Goal: Task Accomplishment & Management: Complete application form

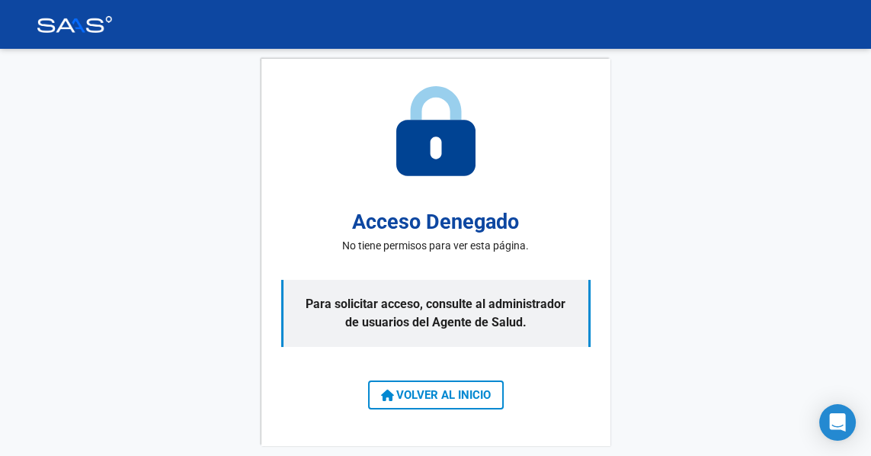
click at [510, 337] on p "Para solicitar acceso, consulte al administrador de usuarios del Agente de Salu…" at bounding box center [436, 313] width 310 height 67
click at [840, 432] on icon "Open Intercom Messenger" at bounding box center [838, 422] width 16 height 18
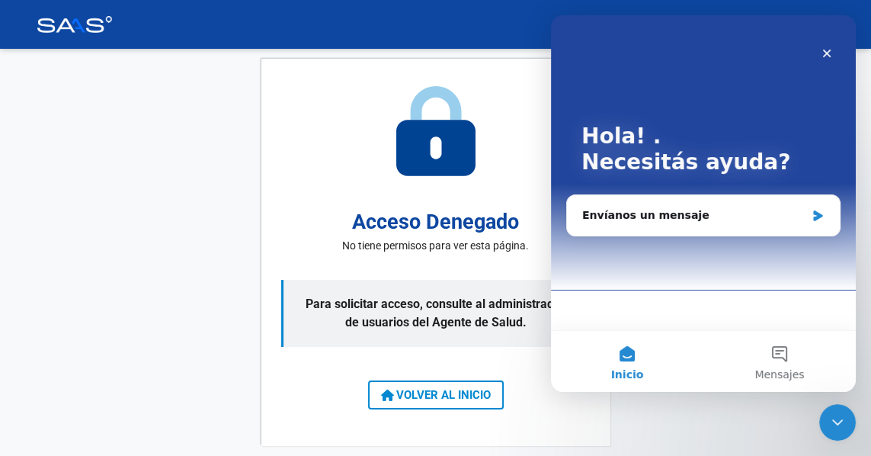
click at [818, 215] on icon "Intercom Messenger" at bounding box center [817, 215] width 9 height 11
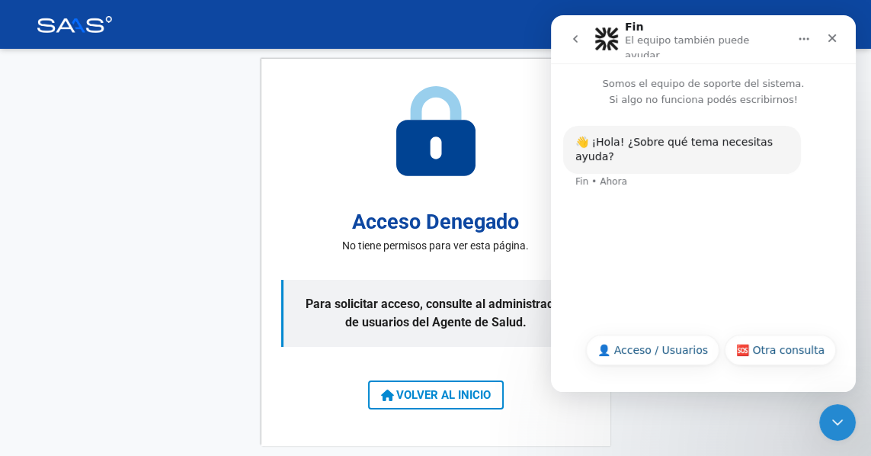
click at [685, 148] on div "👋 ¡Hola! ¿Sobre qué tema necesitas ayuda?" at bounding box center [682, 150] width 213 height 30
click at [642, 253] on div "👋 ¡Hola! ¿Sobre qué tema necesitas ayuda? Fin • Ahora" at bounding box center [703, 215] width 305 height 217
click at [667, 365] on button "👤 Acceso / Usuarios" at bounding box center [652, 350] width 133 height 30
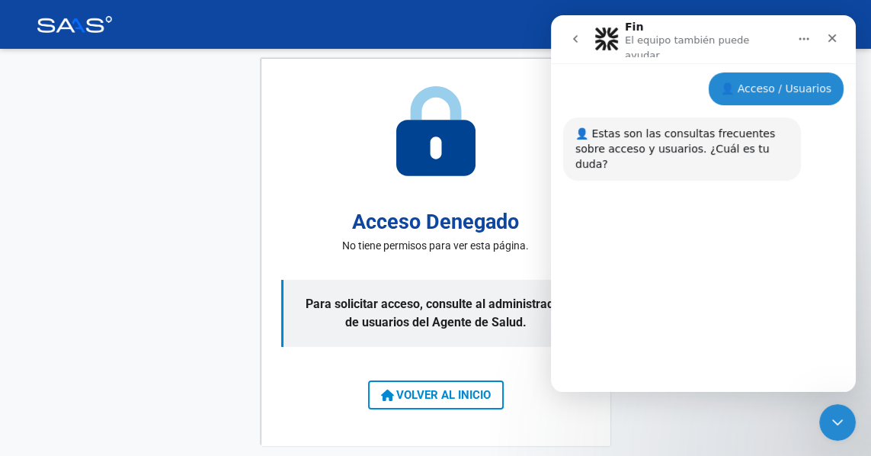
scroll to position [130, 0]
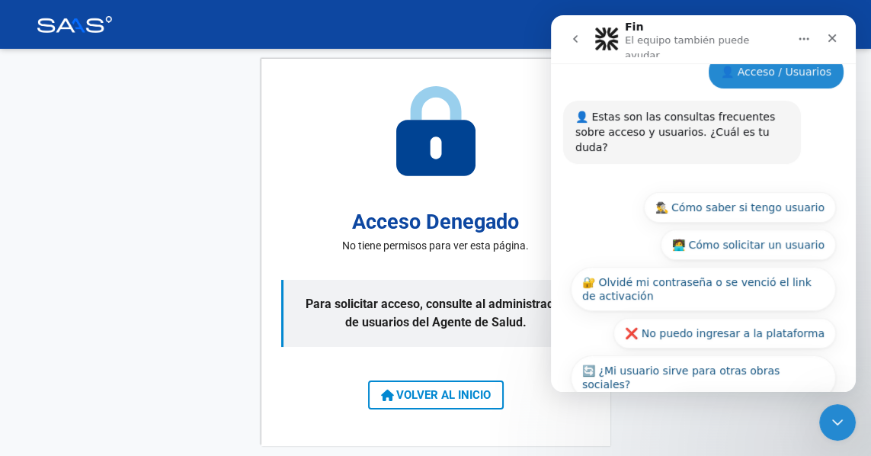
click at [459, 402] on span "VOLVER AL INICIO" at bounding box center [436, 395] width 110 height 14
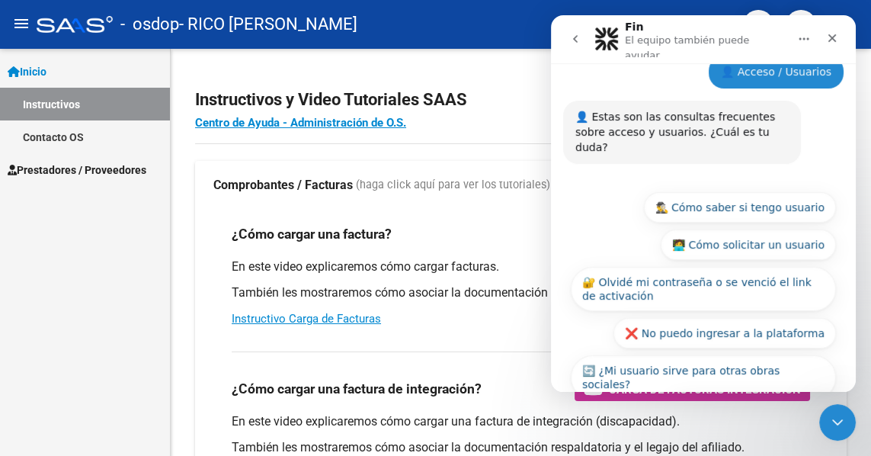
click at [103, 289] on div "Inicio Instructivos Contacto OS Prestadores / Proveedores Facturas - Listado/Ca…" at bounding box center [85, 252] width 170 height 407
click at [833, 34] on icon "Cerrar" at bounding box center [833, 38] width 8 height 8
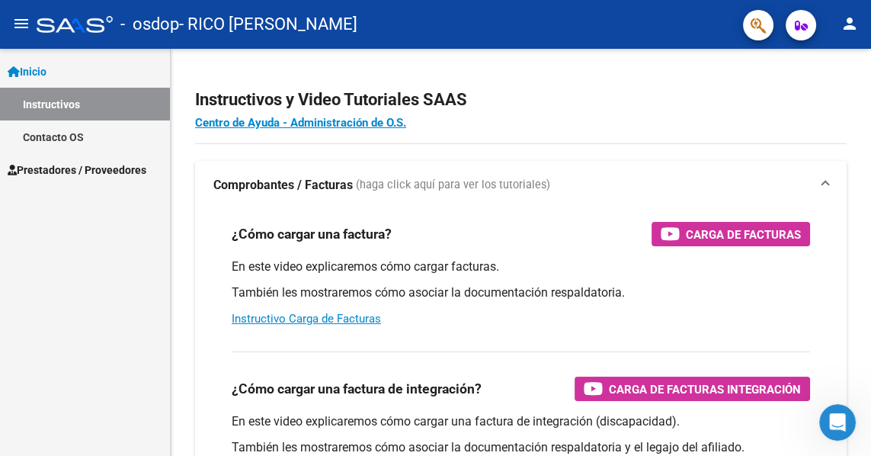
click at [776, 235] on span "Carga de Facturas" at bounding box center [743, 234] width 115 height 19
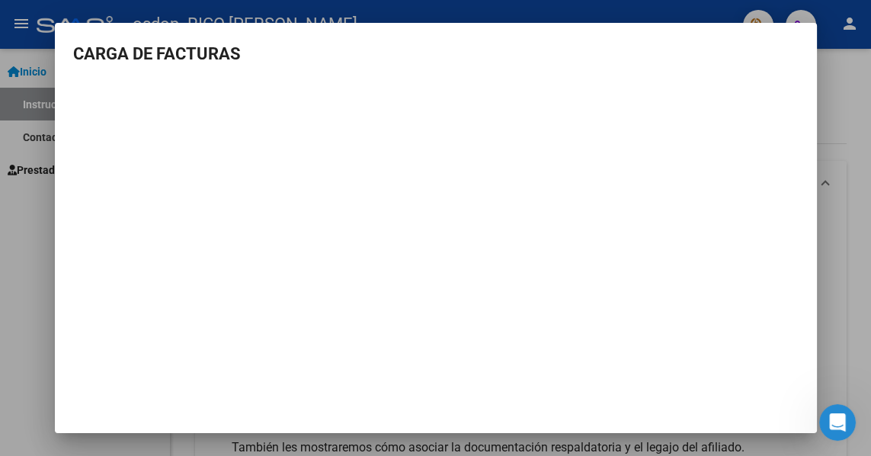
click at [856, 258] on div at bounding box center [435, 228] width 871 height 456
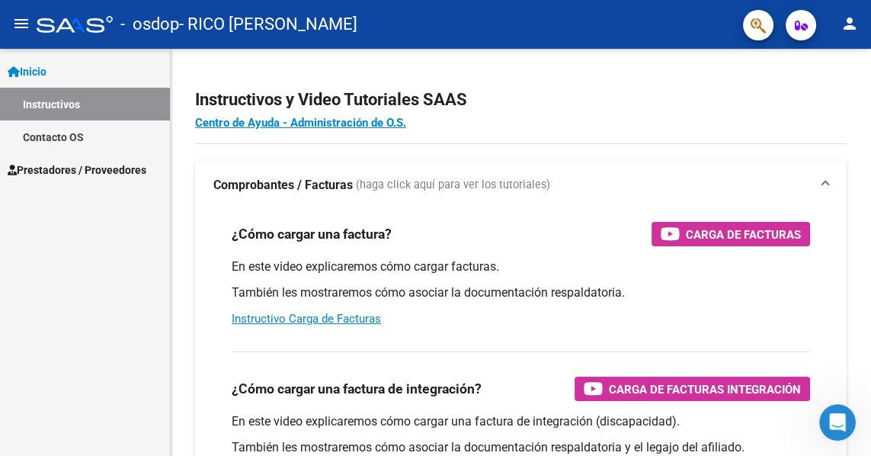
click at [67, 168] on span "Prestadores / Proveedores" at bounding box center [77, 170] width 139 height 17
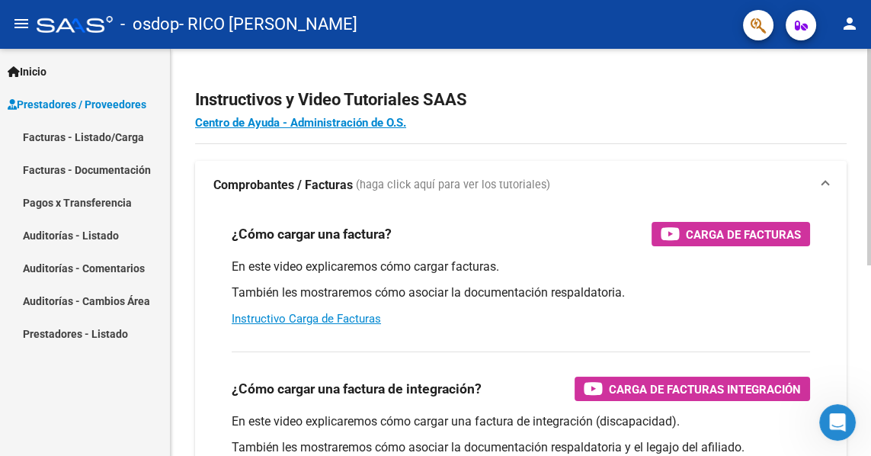
click at [437, 242] on div "¿Cómo cargar una factura? Carga de Facturas" at bounding box center [521, 234] width 579 height 24
click at [439, 242] on div "¿Cómo cargar una factura? Carga de Facturas" at bounding box center [521, 234] width 579 height 24
click at [438, 242] on div "¿Cómo cargar una factura? Carga de Facturas" at bounding box center [521, 234] width 579 height 24
click at [743, 225] on span "Carga de Facturas" at bounding box center [743, 234] width 115 height 19
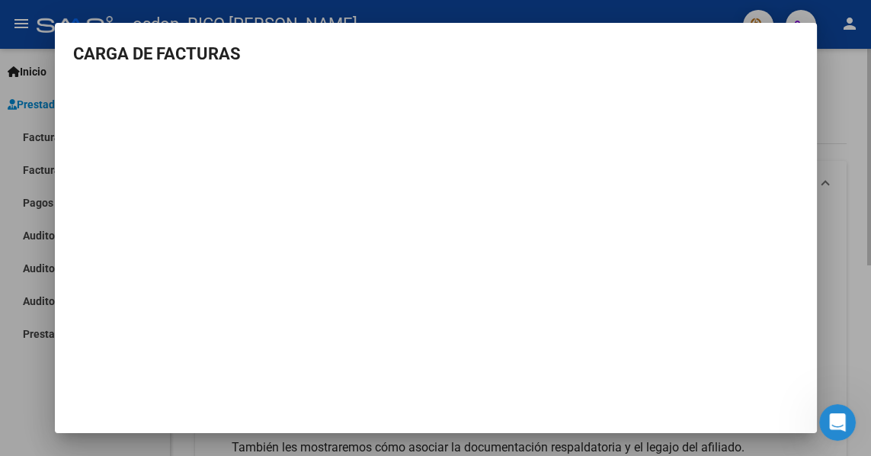
click at [41, 397] on div at bounding box center [435, 228] width 871 height 456
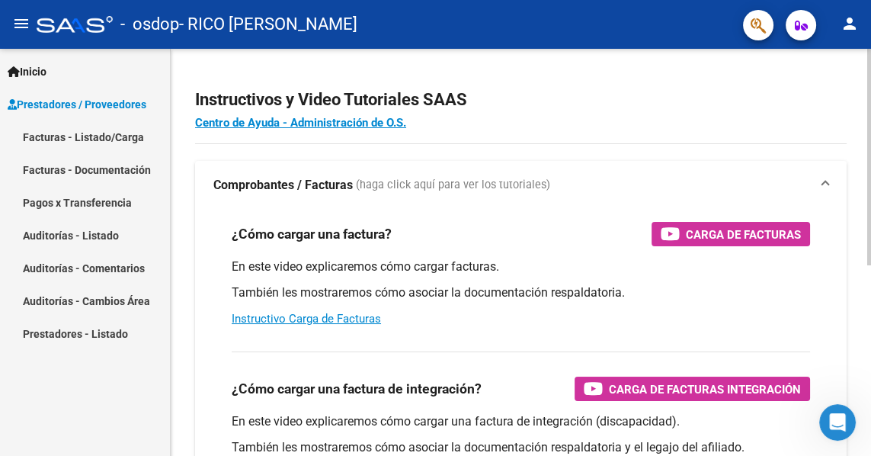
click at [52, 136] on link "Facturas - Listado/Carga" at bounding box center [85, 136] width 170 height 33
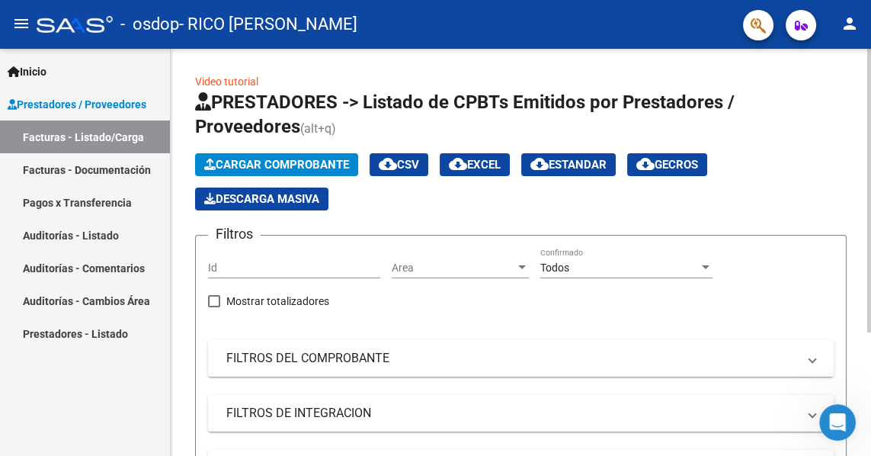
click at [249, 168] on span "Cargar Comprobante" at bounding box center [276, 165] width 145 height 14
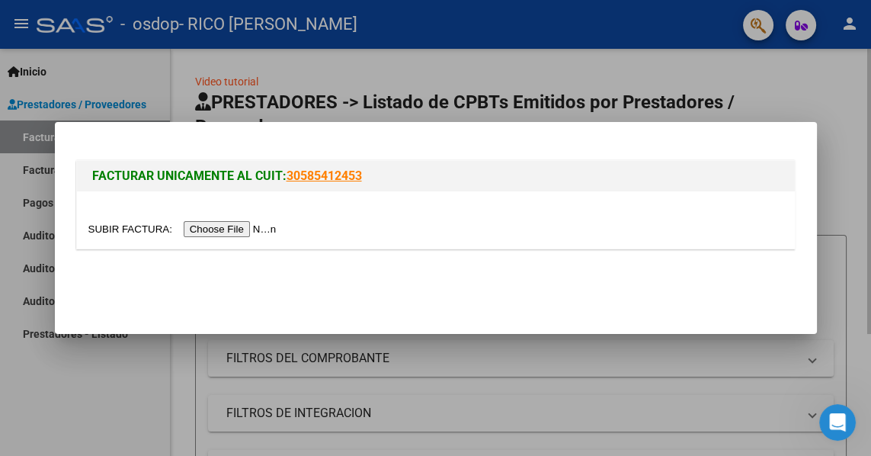
click at [224, 237] on input "file" at bounding box center [184, 229] width 193 height 16
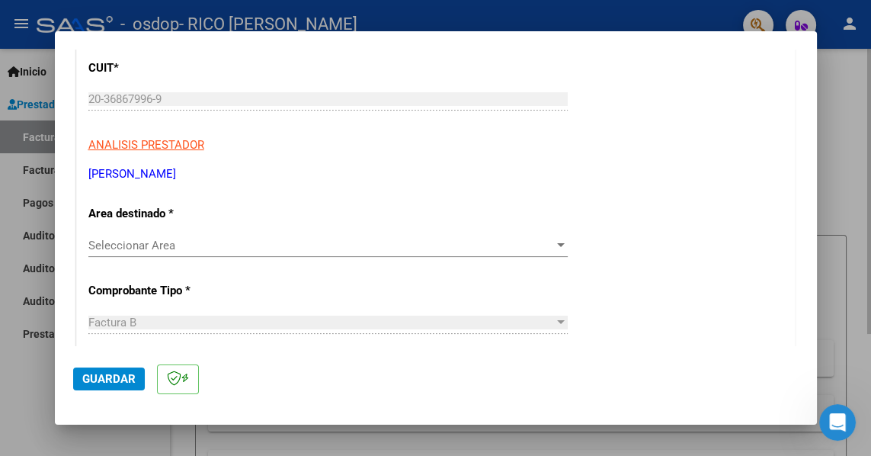
scroll to position [206, 0]
click at [561, 242] on div at bounding box center [561, 244] width 8 height 4
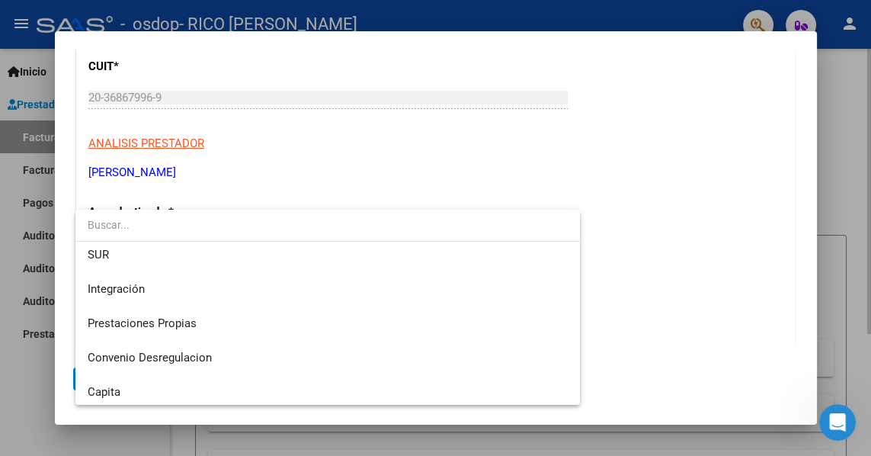
scroll to position [75, 0]
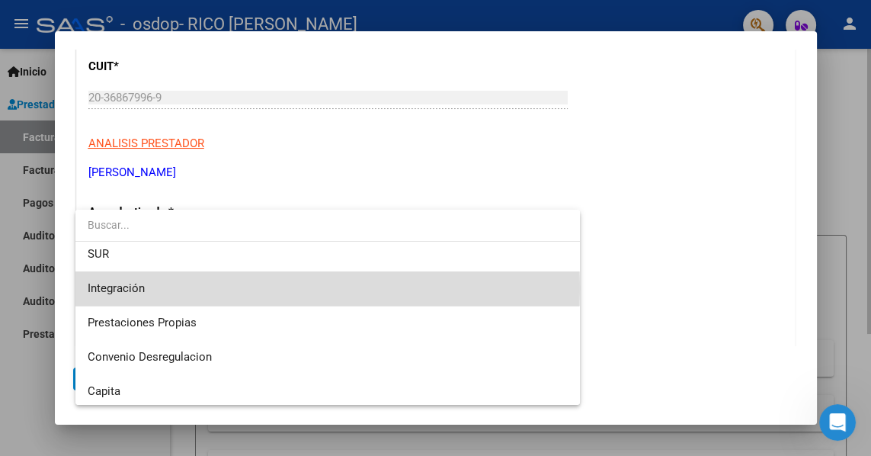
click at [116, 287] on span "Integración" at bounding box center [116, 288] width 57 height 14
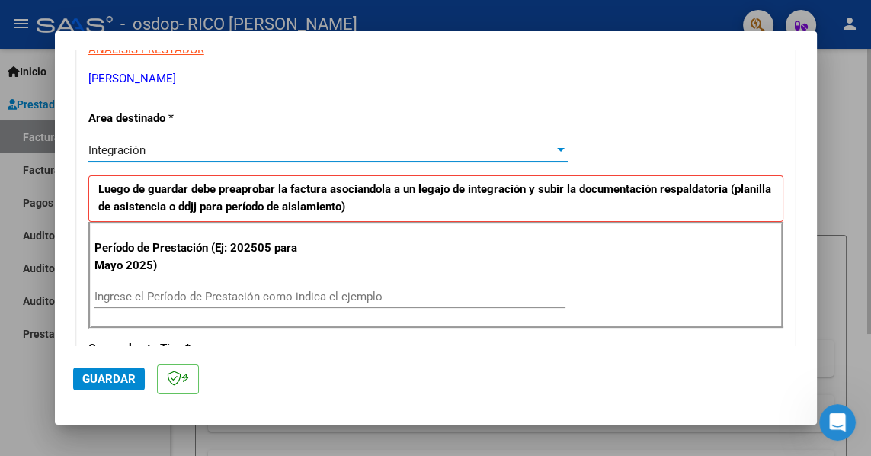
scroll to position [306, 0]
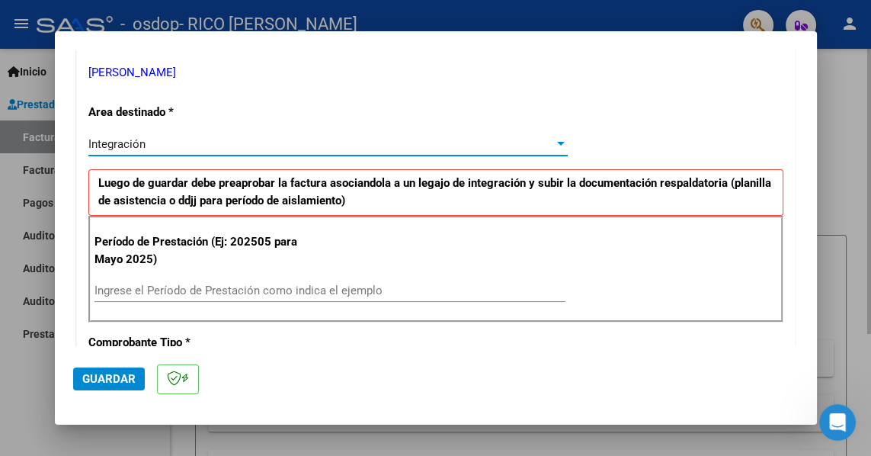
click at [125, 284] on input "Ingrese el Período de Prestación como indica el ejemplo" at bounding box center [330, 291] width 471 height 14
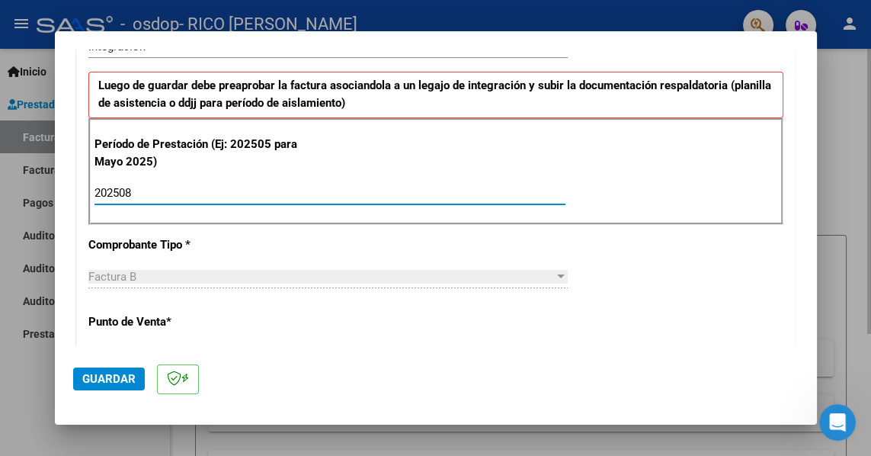
scroll to position [405, 0]
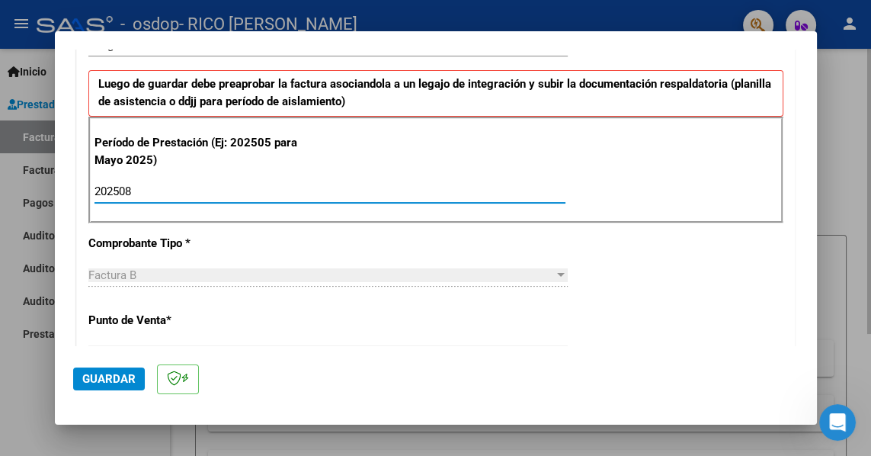
type input "202508"
click at [561, 273] on div at bounding box center [561, 275] width 8 height 4
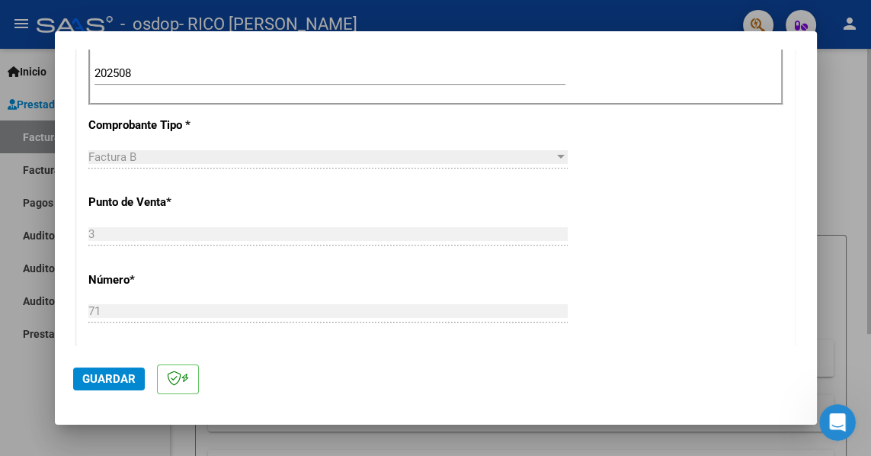
scroll to position [525, 0]
click at [548, 149] on div "Factura B" at bounding box center [321, 156] width 466 height 14
click at [556, 149] on div at bounding box center [561, 155] width 14 height 12
click at [561, 153] on div at bounding box center [561, 155] width 8 height 4
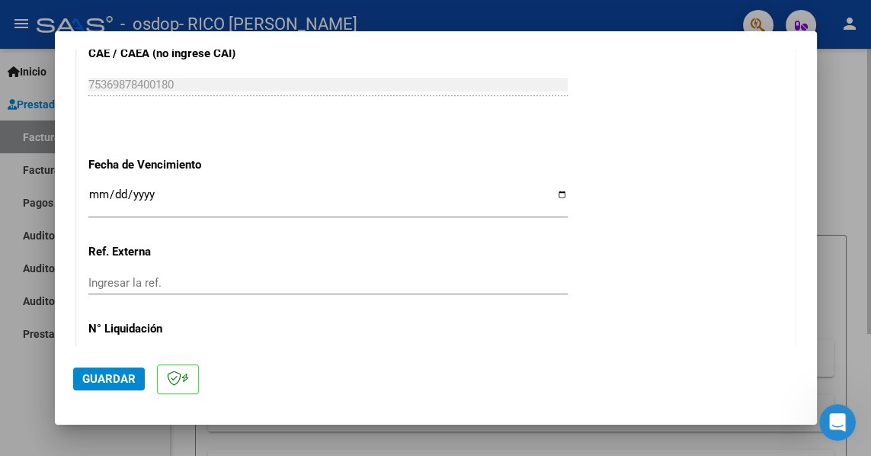
scroll to position [1036, 0]
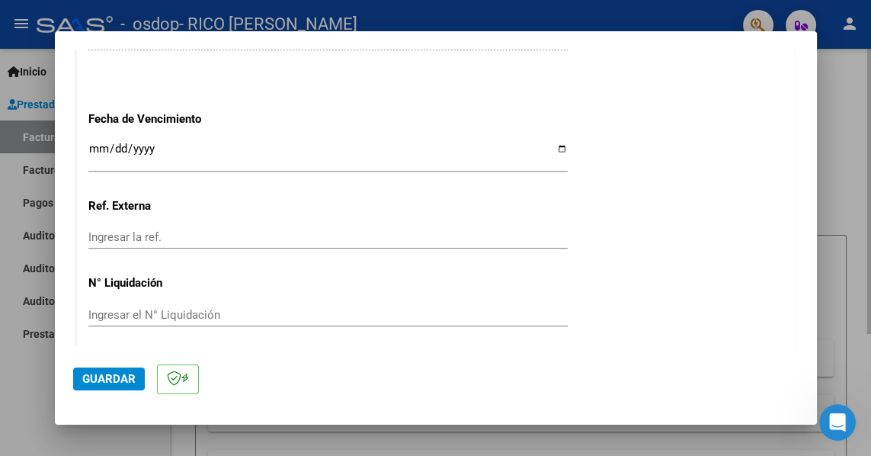
click at [89, 386] on span "Guardar" at bounding box center [108, 379] width 53 height 14
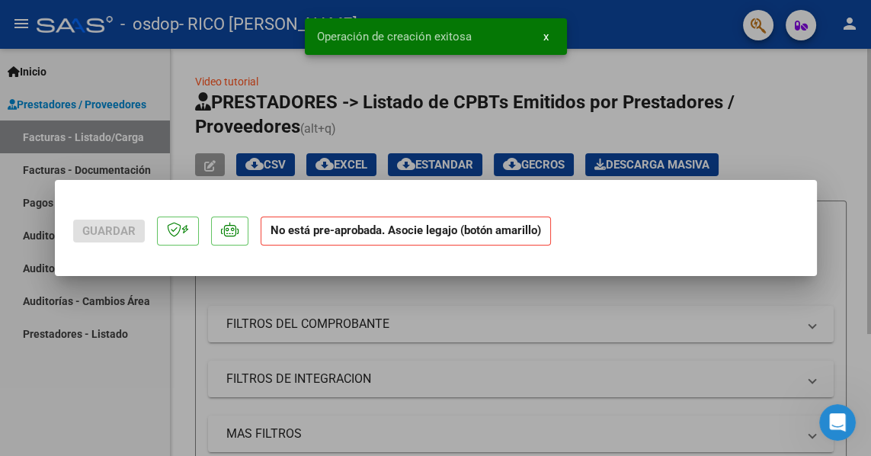
scroll to position [0, 0]
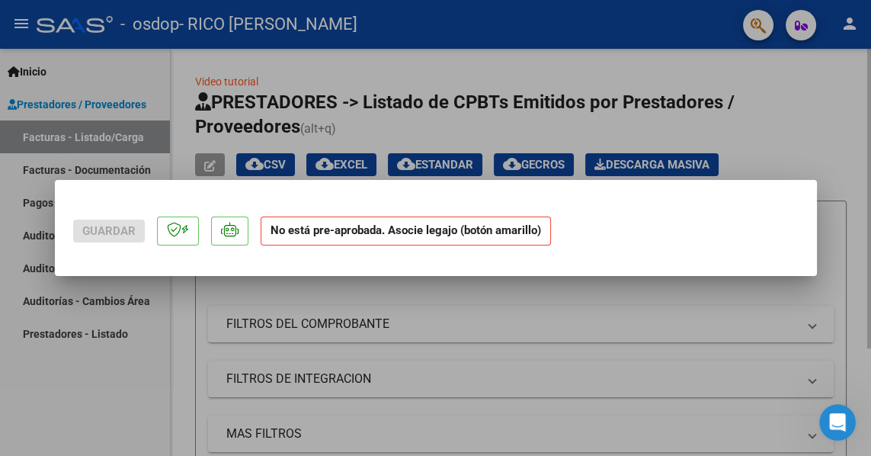
click at [321, 223] on strong "No está pre-aprobada. Asocie legajo (botón amarillo)" at bounding box center [406, 232] width 290 height 30
click at [102, 404] on div at bounding box center [435, 228] width 871 height 456
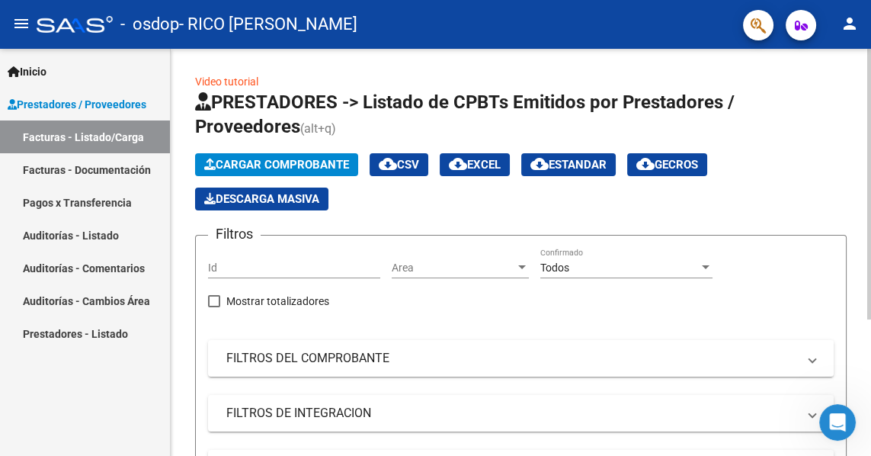
click at [120, 136] on link "Facturas - Listado/Carga" at bounding box center [85, 136] width 170 height 33
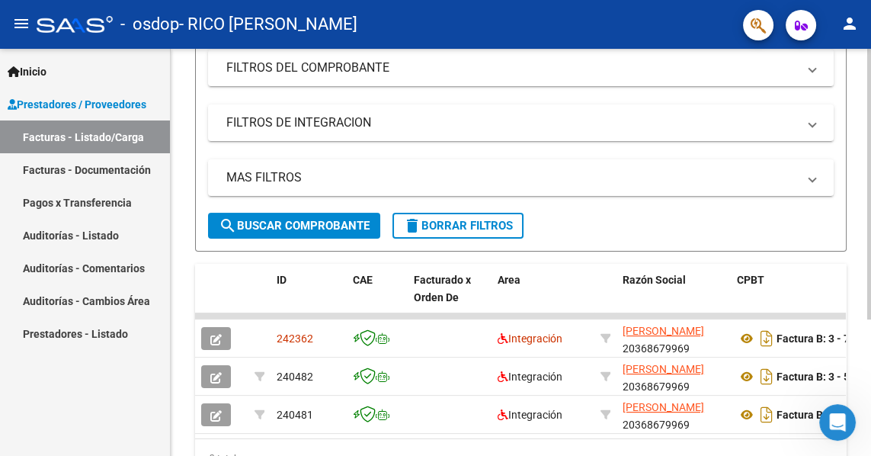
scroll to position [311, 0]
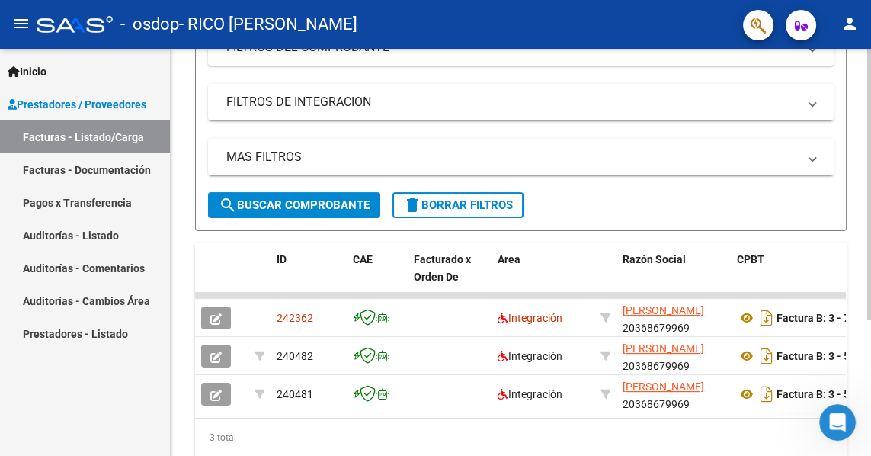
click at [753, 319] on icon at bounding box center [747, 318] width 20 height 18
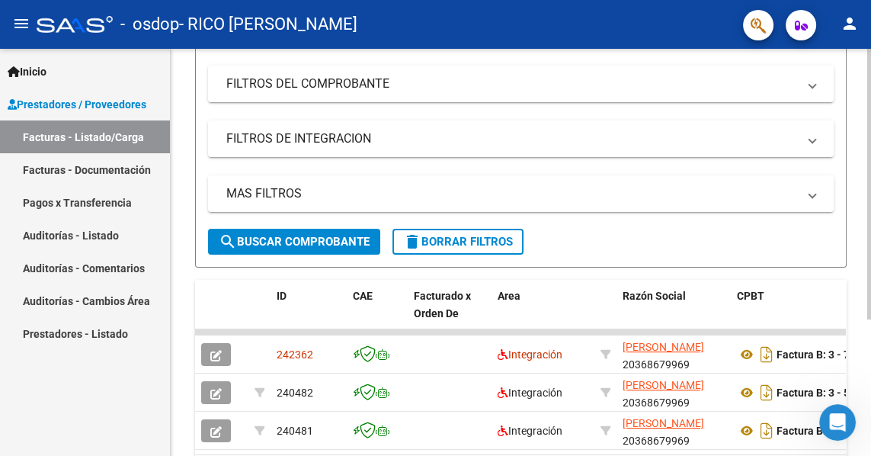
scroll to position [284, 0]
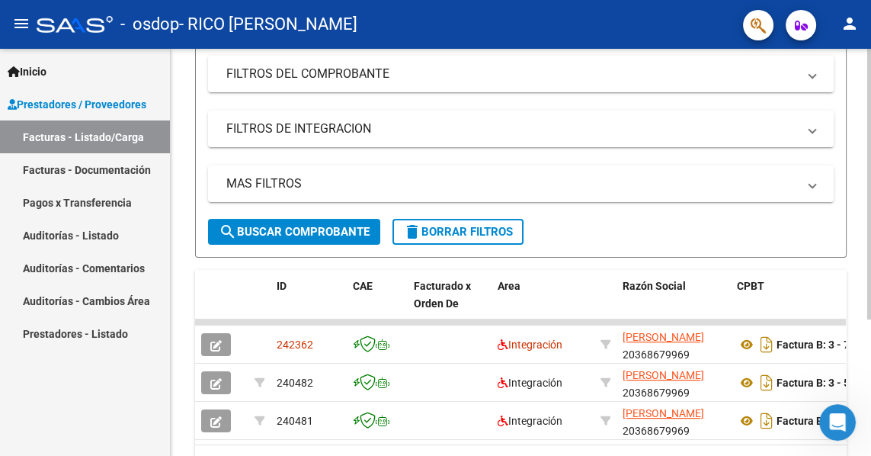
click at [221, 343] on icon "button" at bounding box center [215, 345] width 11 height 11
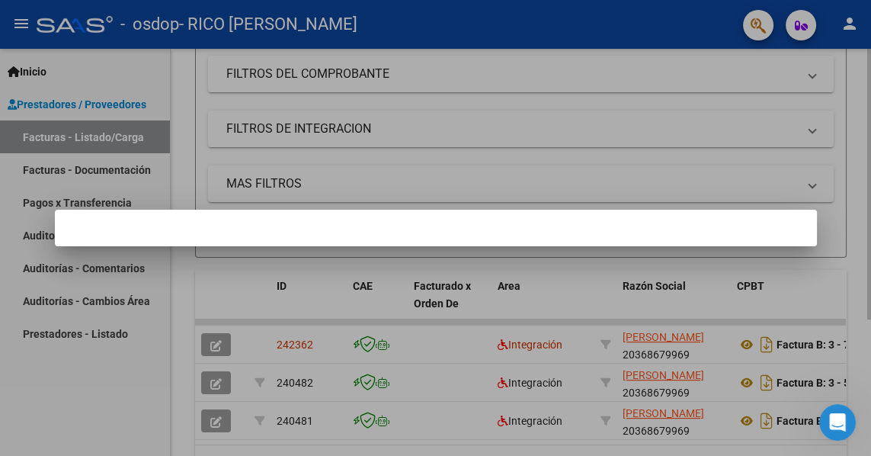
click at [547, 157] on div at bounding box center [435, 228] width 871 height 456
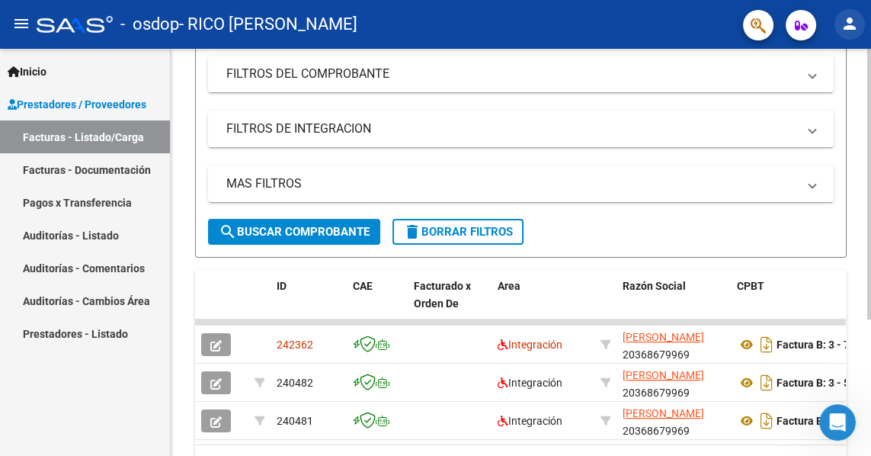
click at [852, 22] on mat-icon "person" at bounding box center [850, 23] width 18 height 18
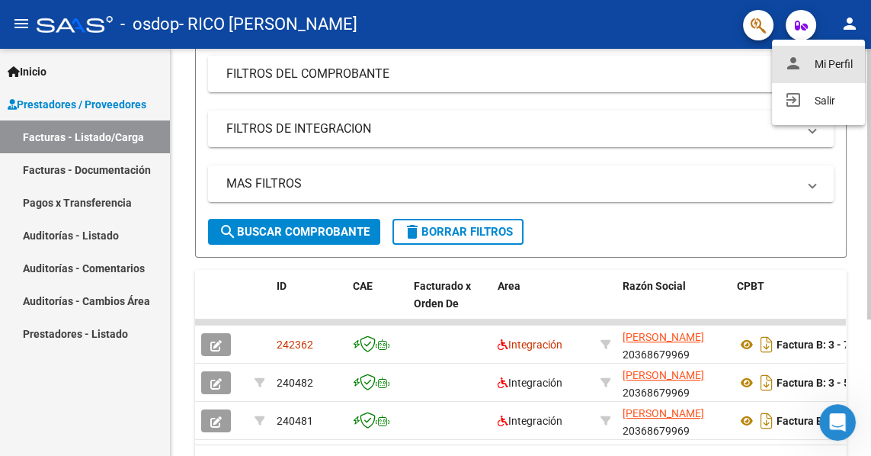
click at [825, 70] on button "person Mi Perfil" at bounding box center [818, 64] width 93 height 37
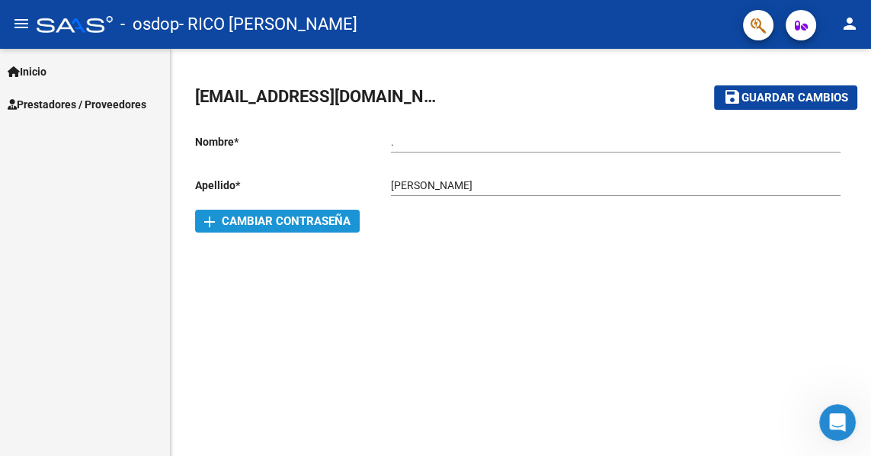
click at [303, 223] on span "add Cambiar Contraseña" at bounding box center [277, 221] width 146 height 14
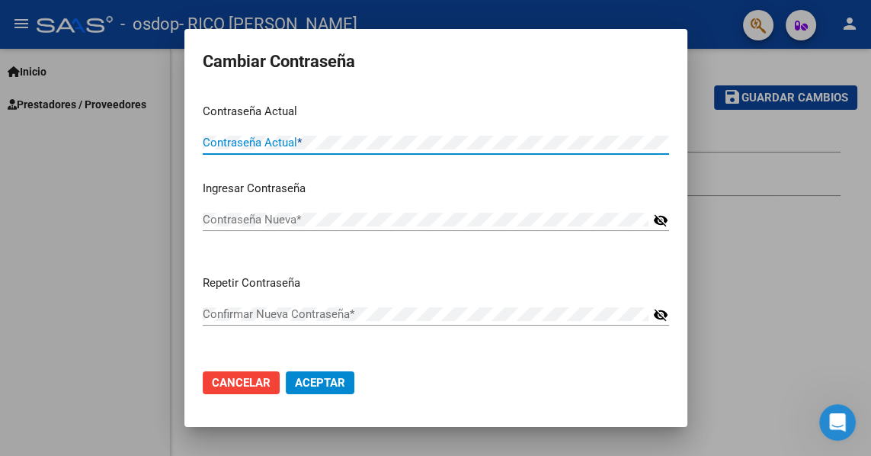
click at [779, 294] on div at bounding box center [435, 228] width 871 height 456
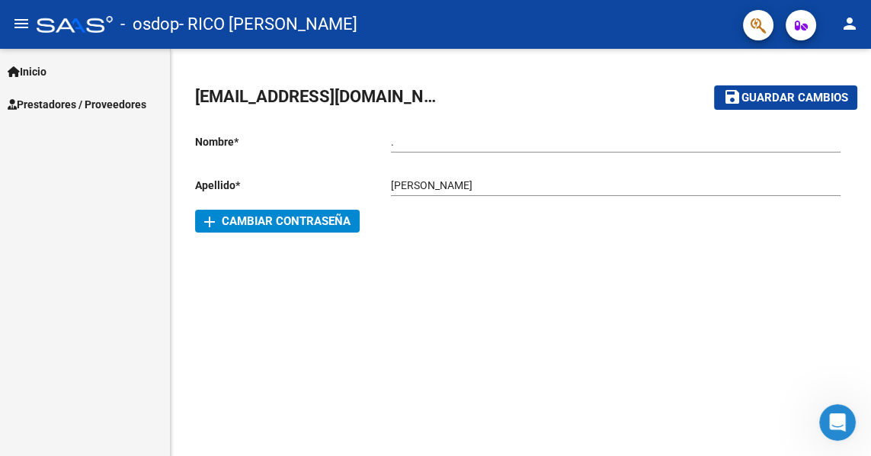
click at [852, 29] on mat-icon "person" at bounding box center [850, 23] width 18 height 18
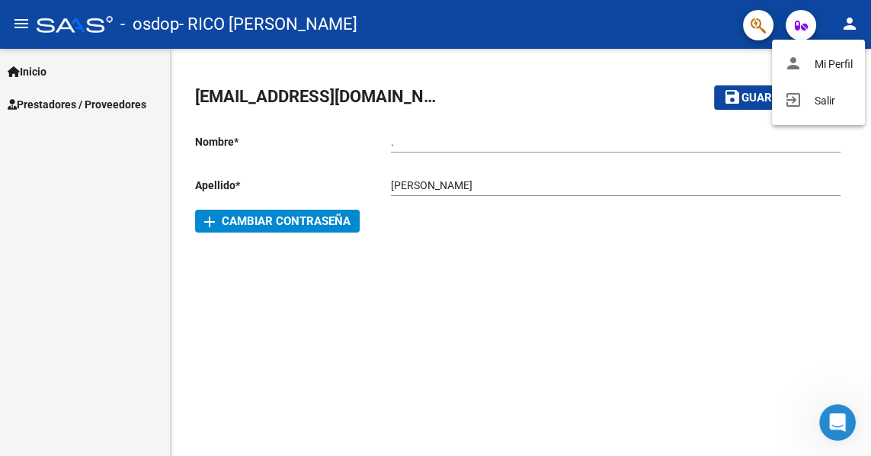
click at [814, 101] on button "exit_to_app Salir" at bounding box center [818, 100] width 93 height 37
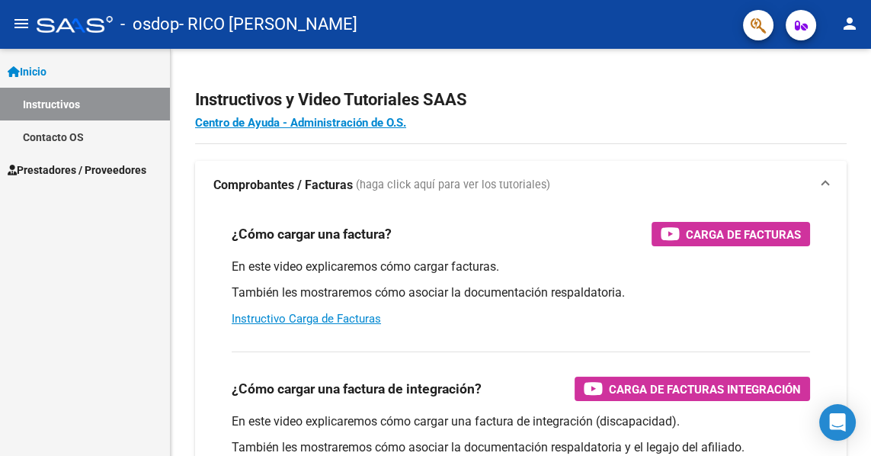
click at [852, 28] on mat-icon "person" at bounding box center [850, 23] width 18 height 18
click at [130, 262] on div at bounding box center [435, 228] width 871 height 456
click at [30, 32] on button "menu" at bounding box center [21, 24] width 30 height 30
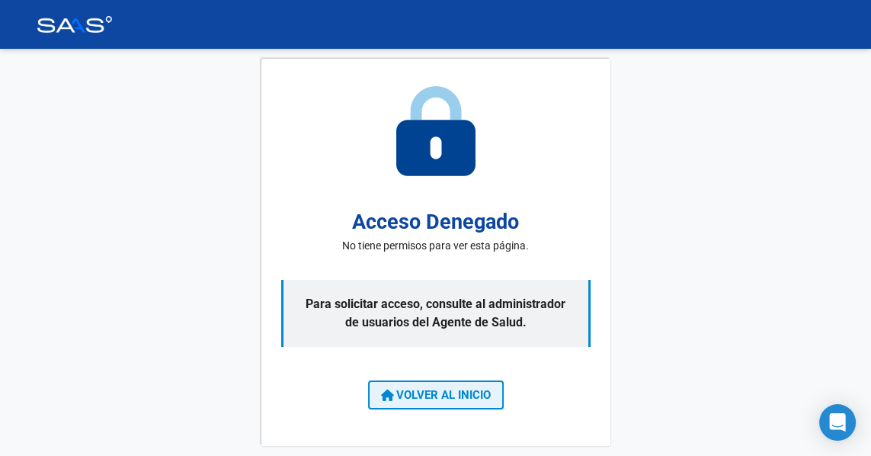
click at [456, 402] on span "VOLVER AL INICIO" at bounding box center [436, 395] width 110 height 14
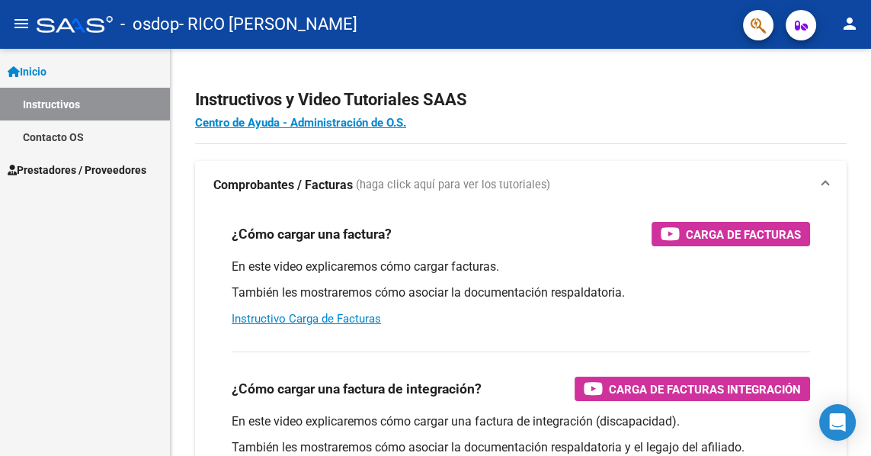
click at [30, 166] on span "Prestadores / Proveedores" at bounding box center [77, 170] width 139 height 17
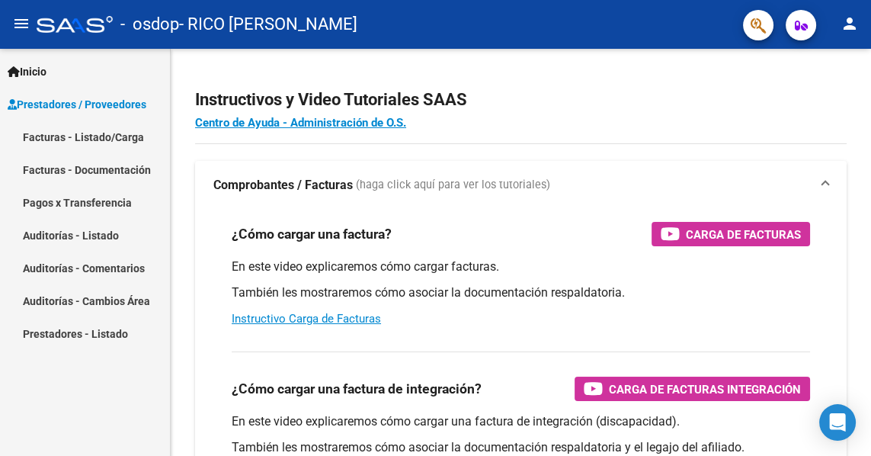
click at [111, 137] on link "Facturas - Listado/Carga" at bounding box center [85, 136] width 170 height 33
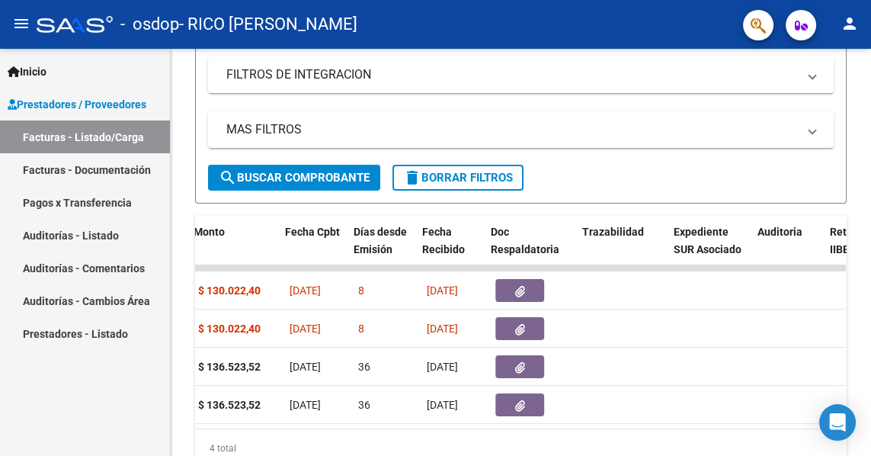
scroll to position [0, 704]
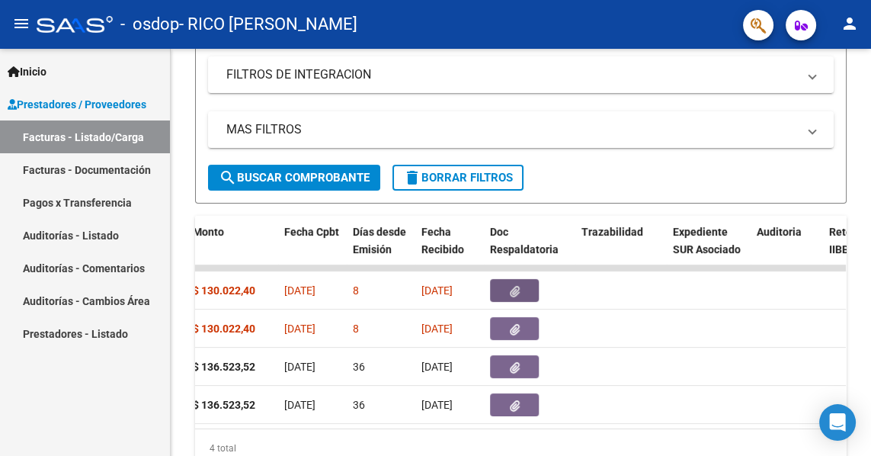
click at [517, 287] on icon "button" at bounding box center [515, 291] width 10 height 11
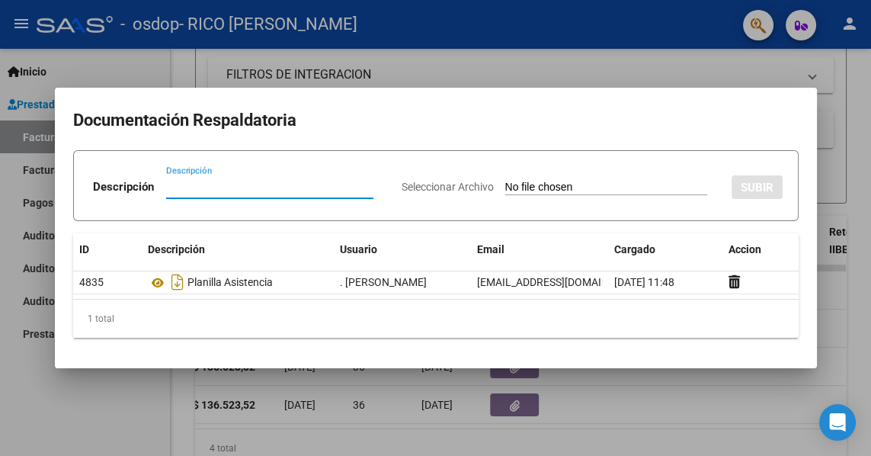
scroll to position [339, 0]
click at [599, 67] on div at bounding box center [435, 228] width 871 height 456
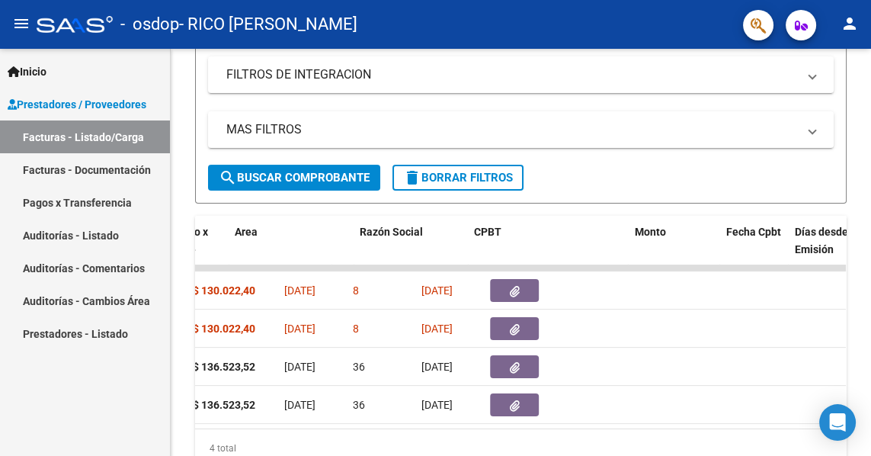
scroll to position [0, 0]
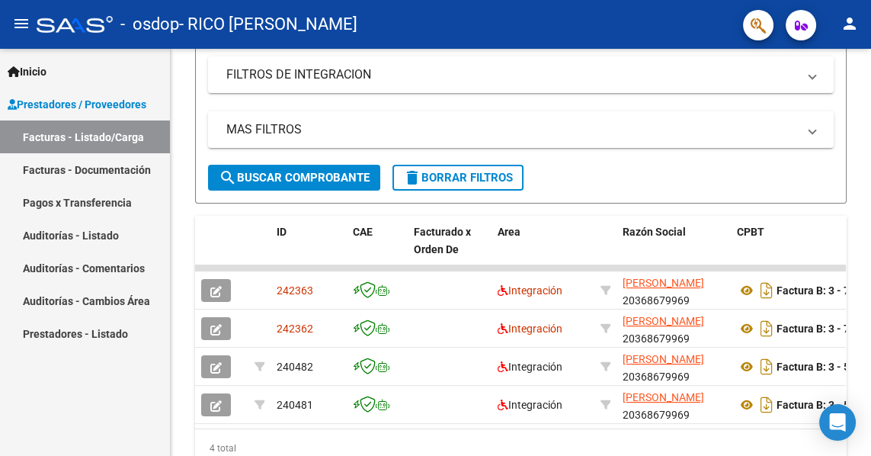
click at [93, 107] on span "Prestadores / Proveedores" at bounding box center [77, 104] width 139 height 17
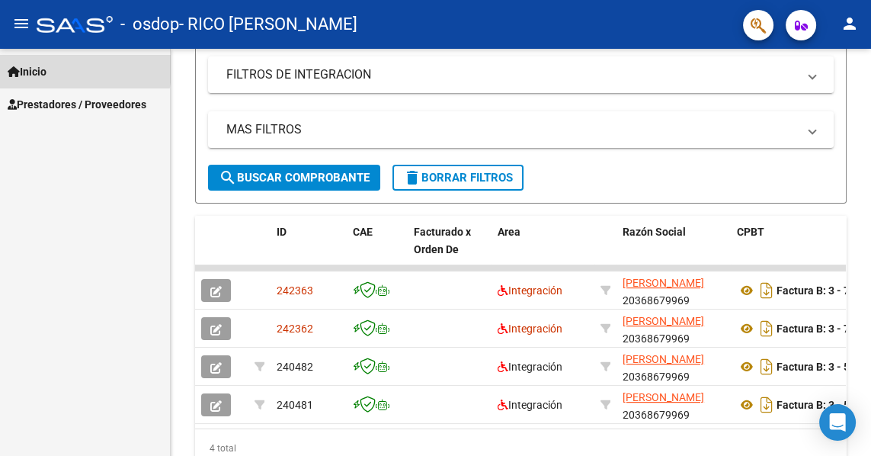
click at [47, 69] on span "Inicio" at bounding box center [27, 71] width 39 height 17
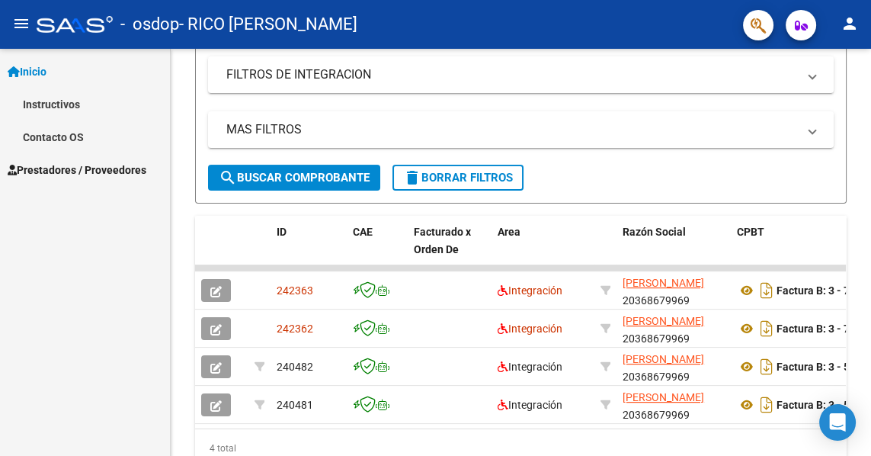
click at [66, 104] on link "Instructivos" at bounding box center [85, 104] width 170 height 33
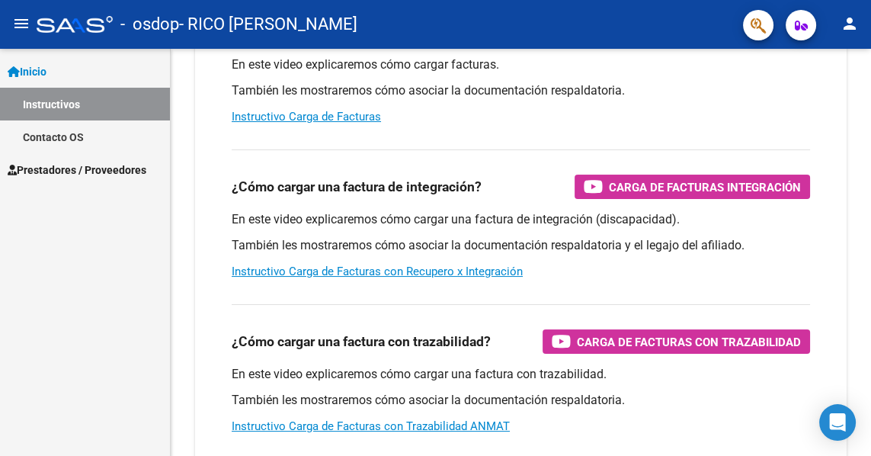
scroll to position [201, 0]
click at [610, 192] on span "Carga de Facturas Integración" at bounding box center [705, 187] width 192 height 19
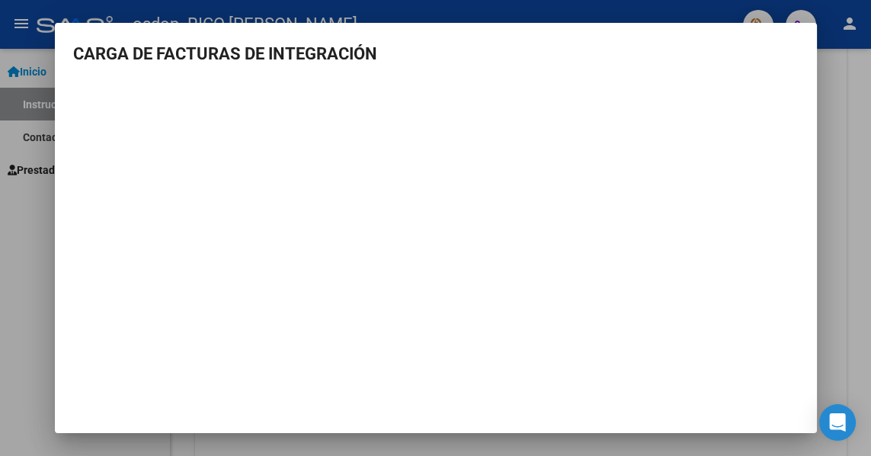
click at [839, 209] on div at bounding box center [435, 228] width 871 height 456
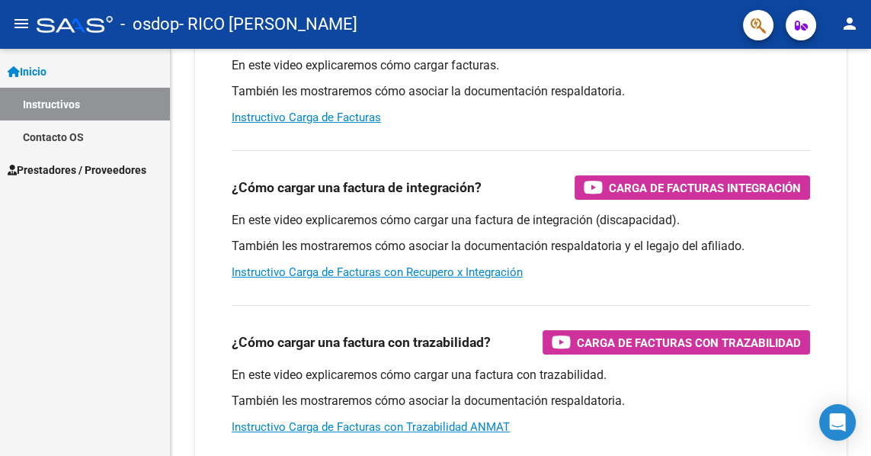
click at [95, 163] on span "Prestadores / Proveedores" at bounding box center [77, 170] width 139 height 17
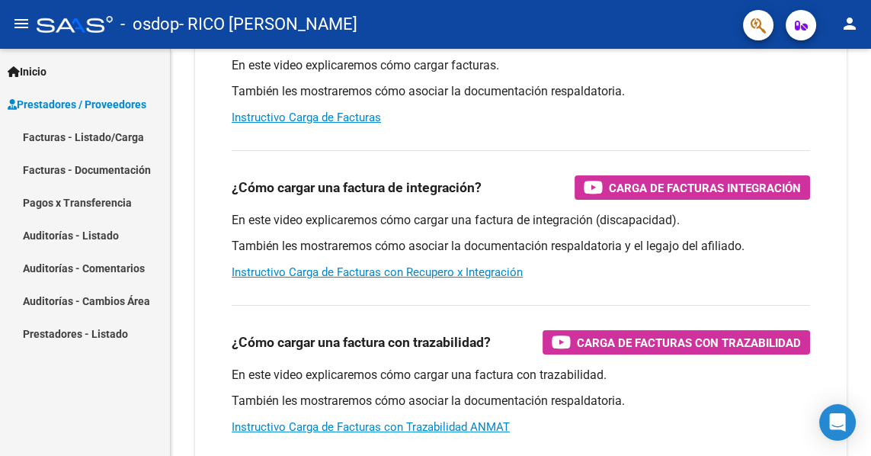
click at [127, 138] on link "Facturas - Listado/Carga" at bounding box center [85, 136] width 170 height 33
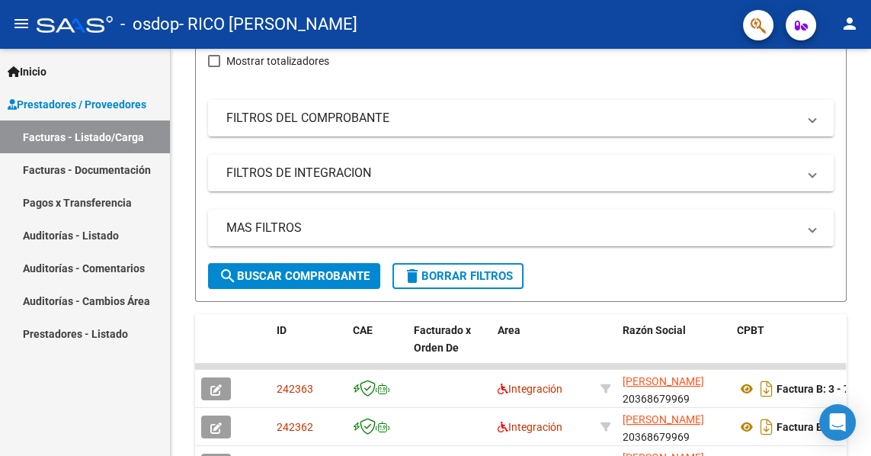
scroll to position [290, 0]
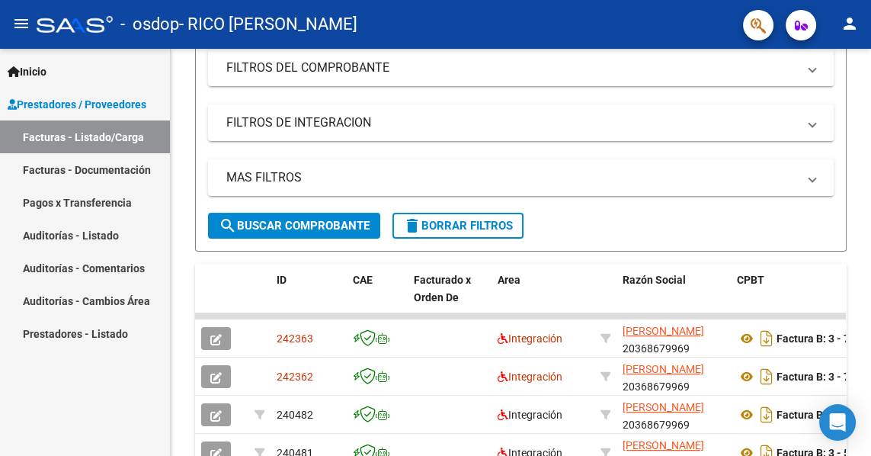
click at [221, 378] on icon "button" at bounding box center [215, 377] width 11 height 11
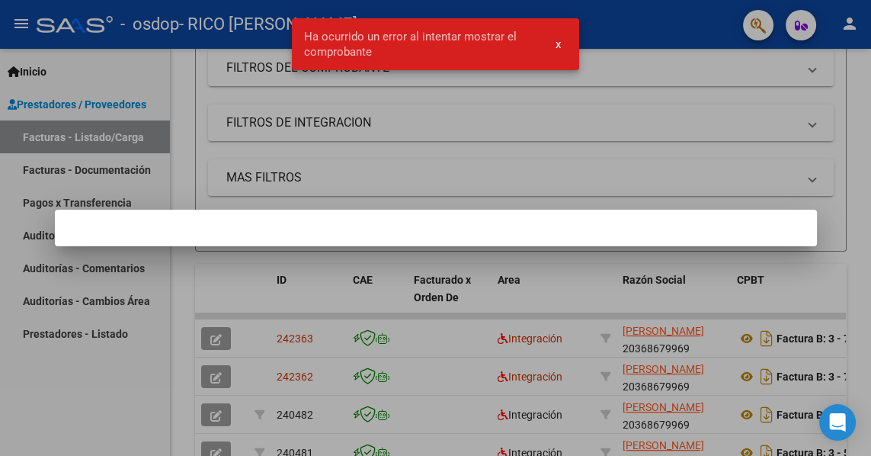
click at [560, 157] on div at bounding box center [435, 228] width 871 height 456
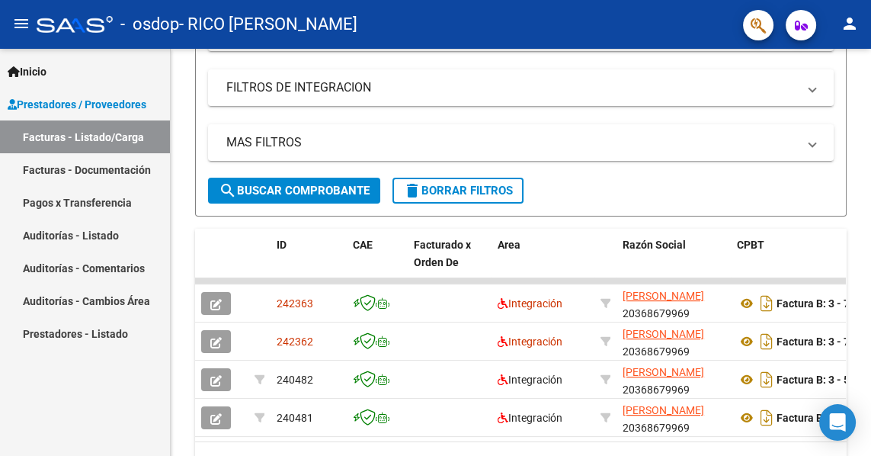
scroll to position [348, 0]
